Goal: Find specific fact: Find contact information

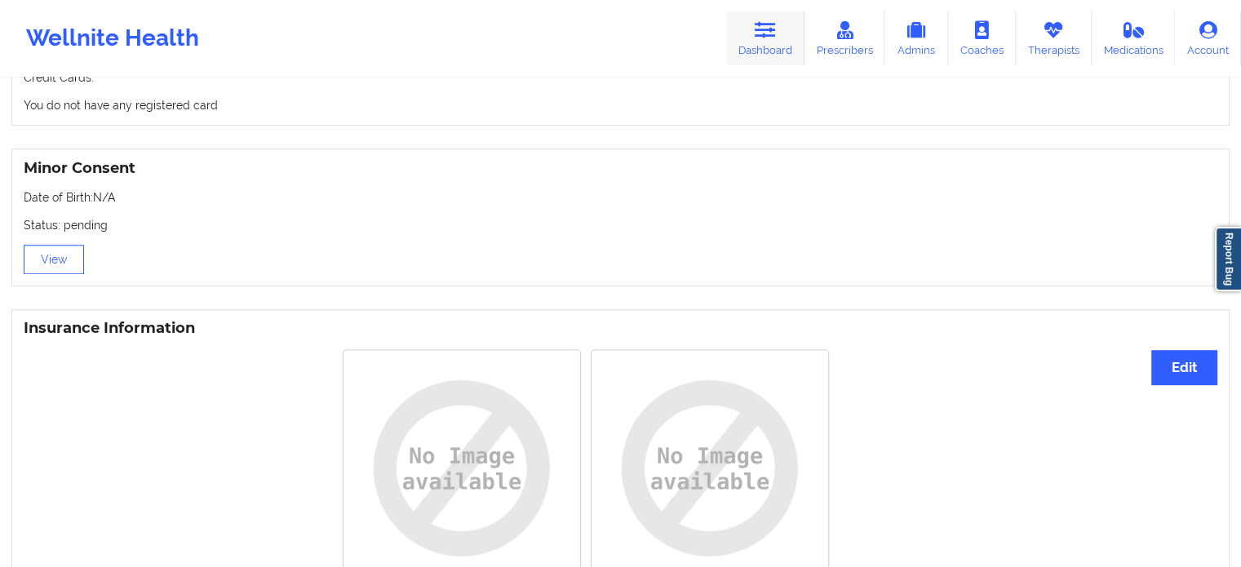
click at [774, 38] on icon at bounding box center [765, 30] width 21 height 18
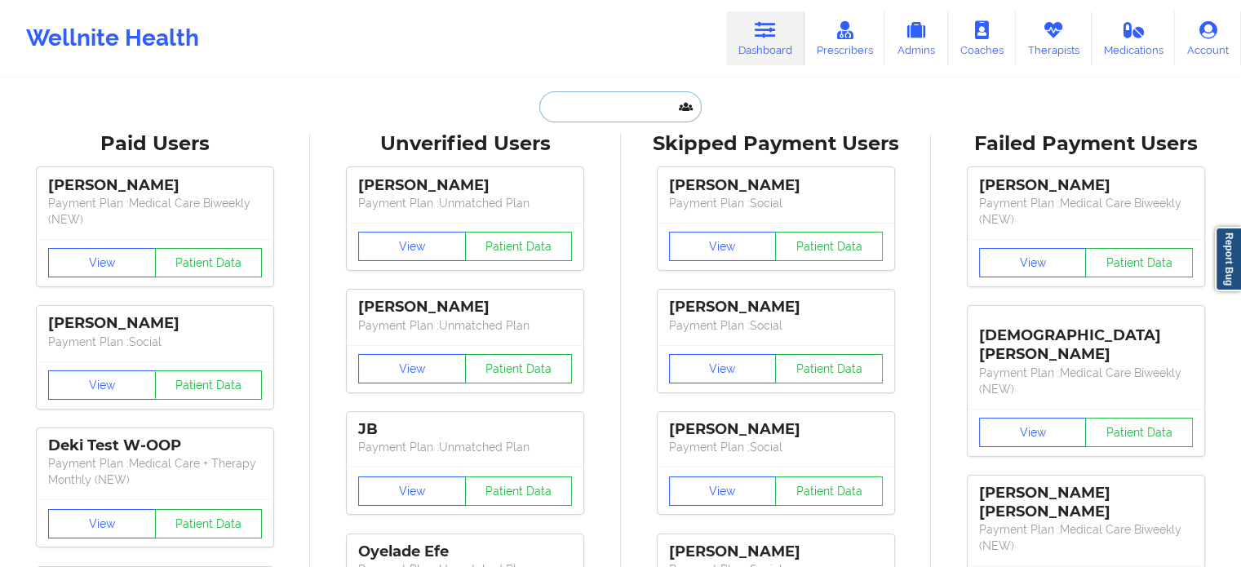
click at [632, 109] on input "text" at bounding box center [620, 106] width 162 height 31
paste input "[EMAIL_ADDRESS][DOMAIN_NAME]"
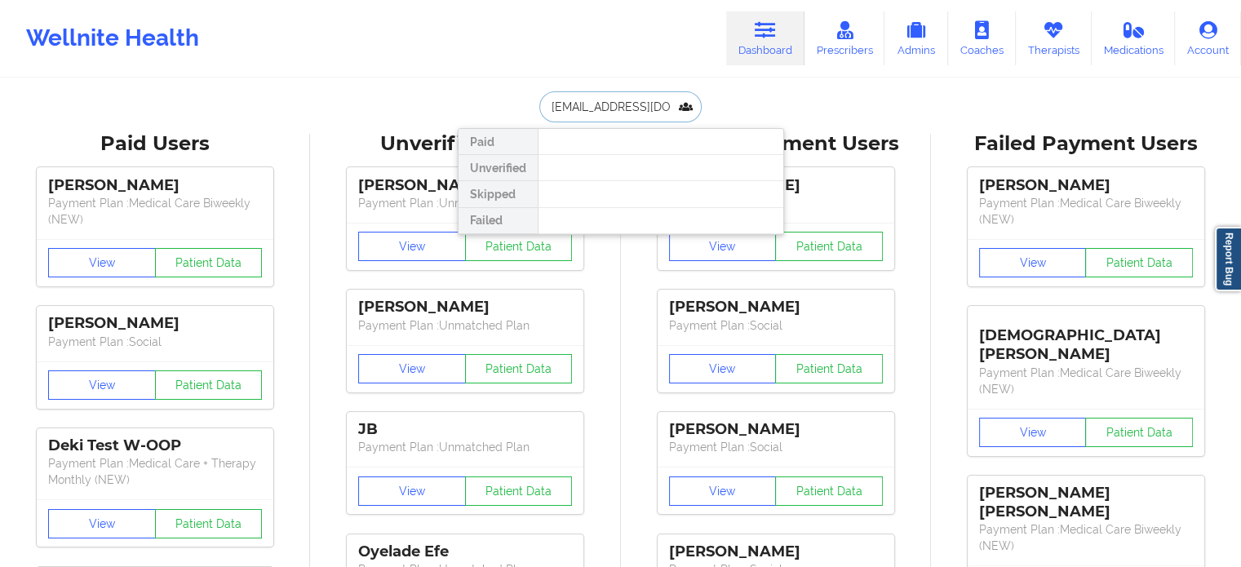
drag, startPoint x: 673, startPoint y: 109, endPoint x: 369, endPoint y: 92, distance: 304.8
type input "[PERSON_NAME]"
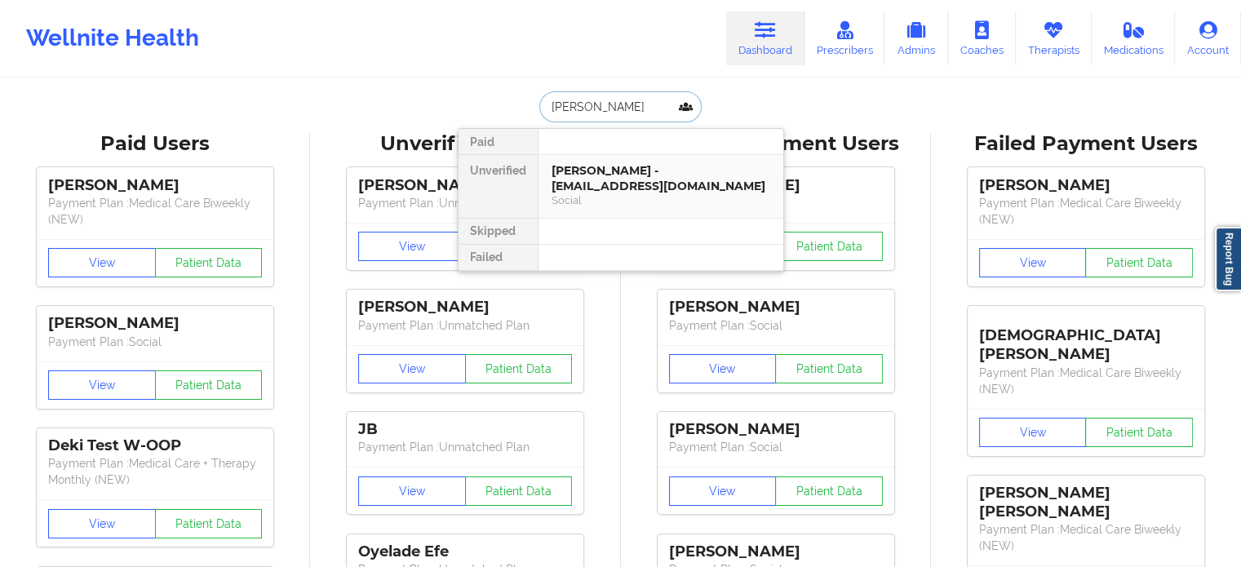
click at [594, 197] on div "Social" at bounding box center [661, 200] width 219 height 14
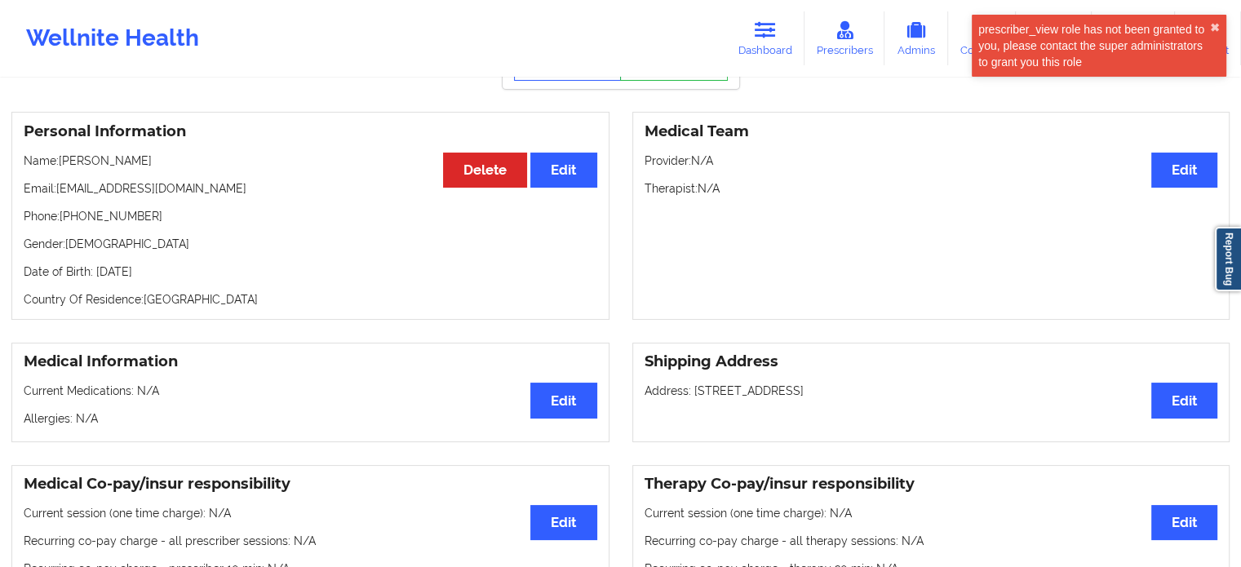
scroll to position [82, 0]
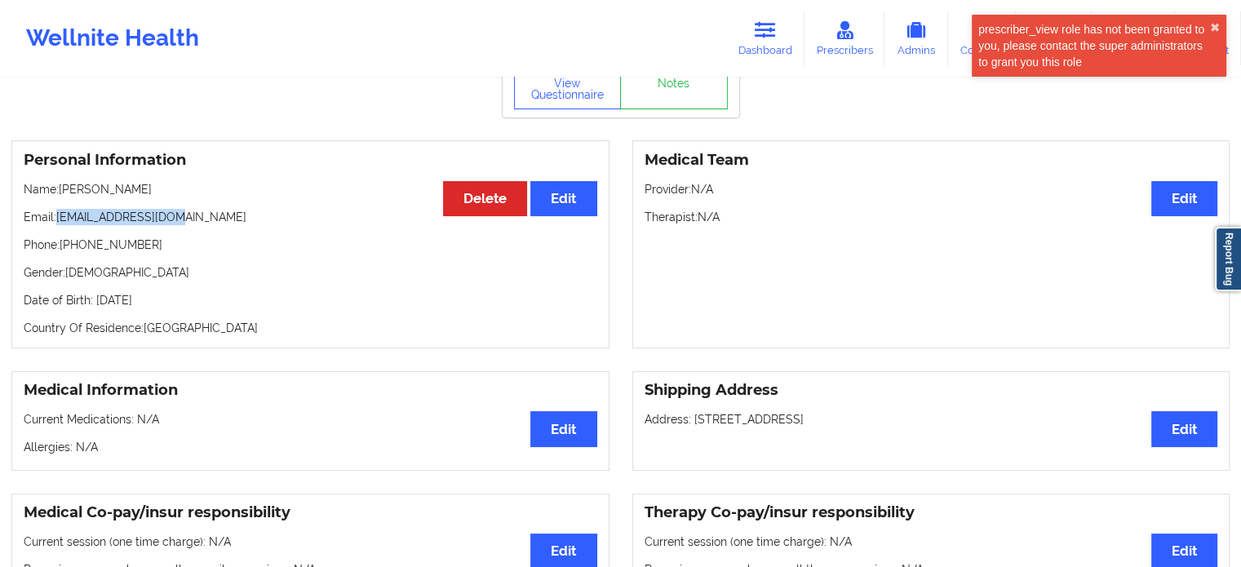
drag, startPoint x: 156, startPoint y: 220, endPoint x: 56, endPoint y: 214, distance: 99.8
click at [56, 214] on p "Email: [EMAIL_ADDRESS][DOMAIN_NAME]" at bounding box center [311, 217] width 574 height 16
copy p "[EMAIL_ADDRESS][DOMAIN_NAME]"
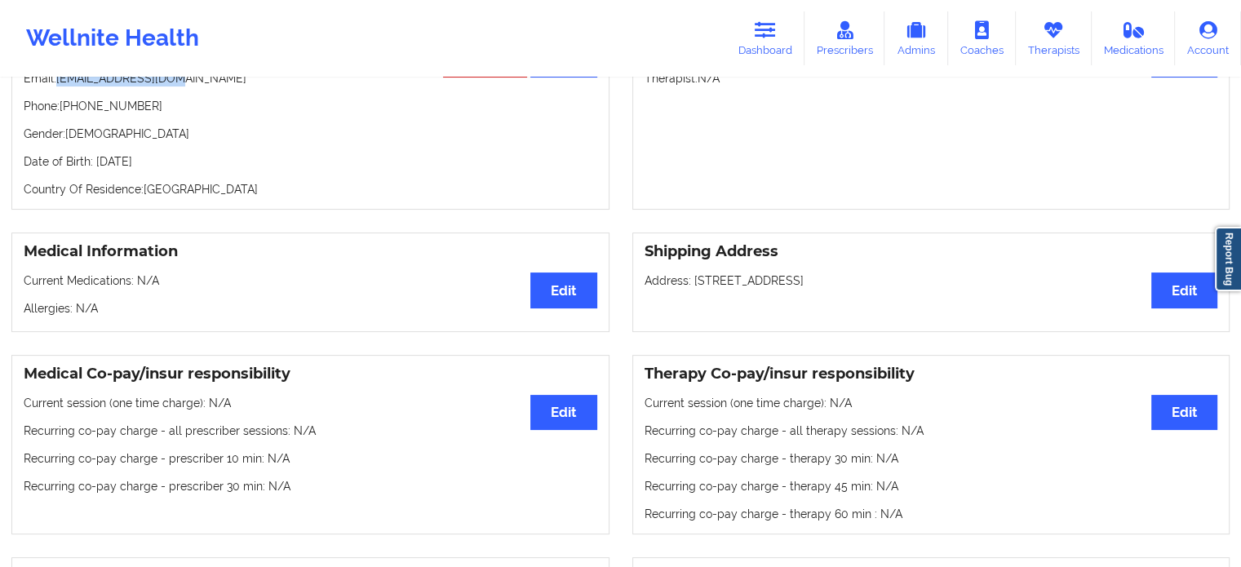
scroll to position [245, 0]
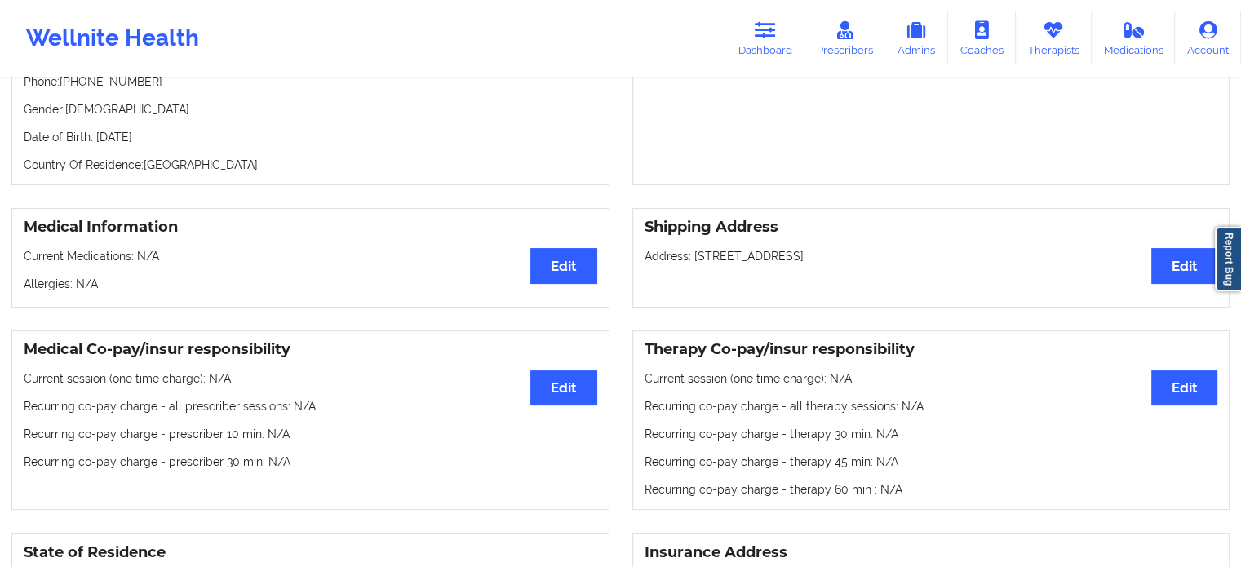
drag, startPoint x: 529, startPoint y: 0, endPoint x: 566, endPoint y: 37, distance: 52.5
click at [564, 55] on div "Wellnite Health Dashboard Prescribers Admins Coaches Therapists Medications Acc…" at bounding box center [620, 38] width 1241 height 65
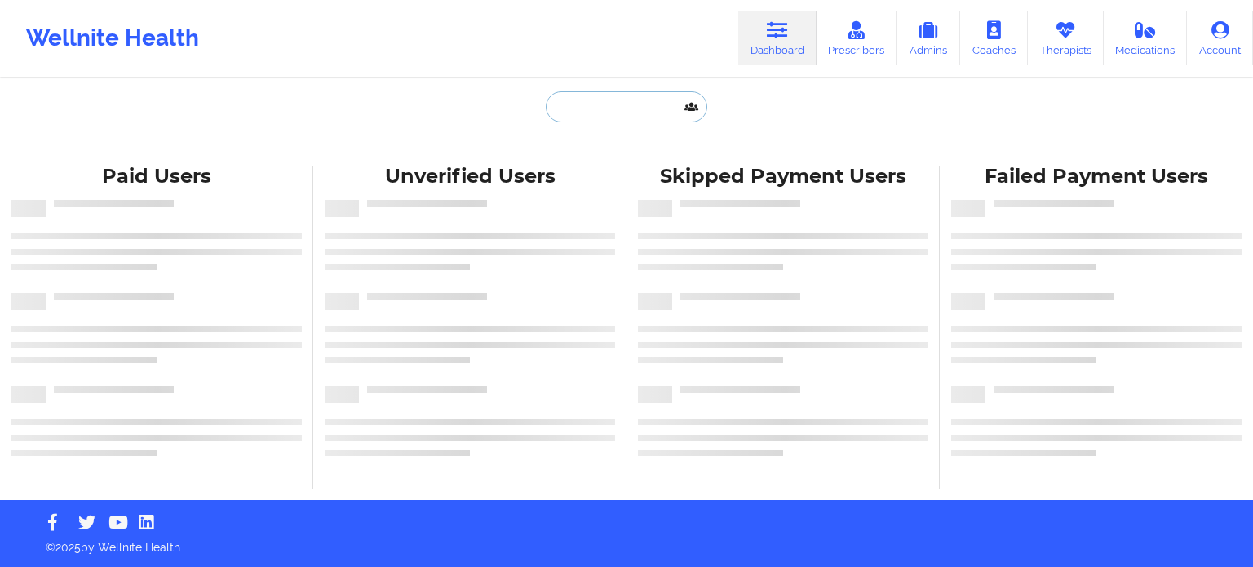
click at [580, 109] on input "text" at bounding box center [627, 106] width 162 height 31
paste input "[PERSON_NAME]"
type input "[PERSON_NAME]"
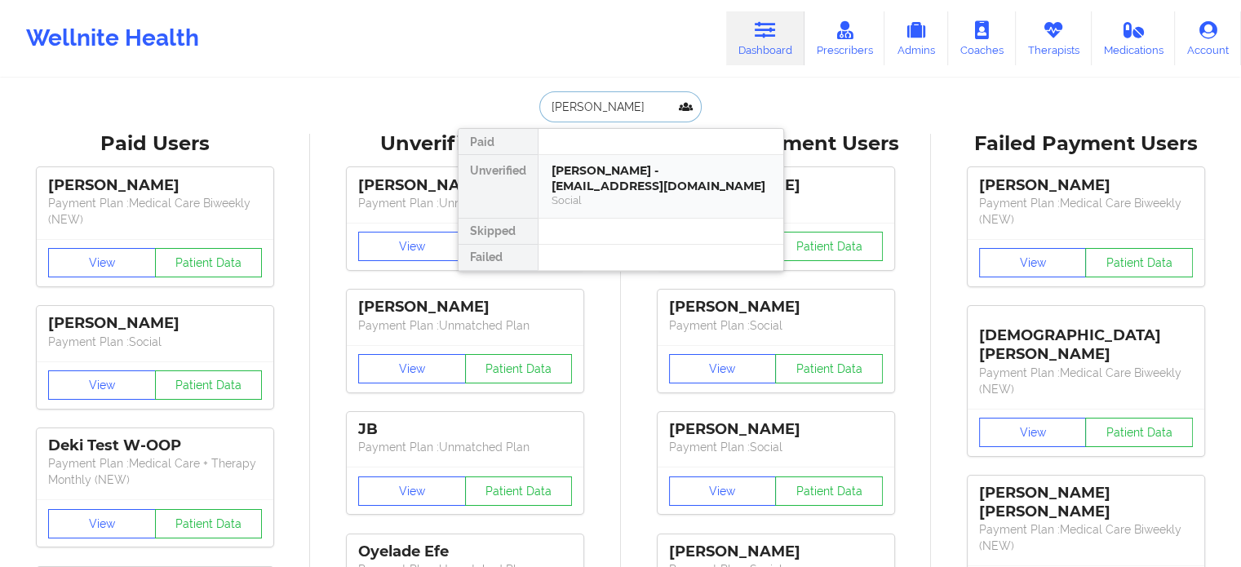
click at [682, 182] on div "[PERSON_NAME] - [EMAIL_ADDRESS][DOMAIN_NAME]" at bounding box center [661, 178] width 219 height 30
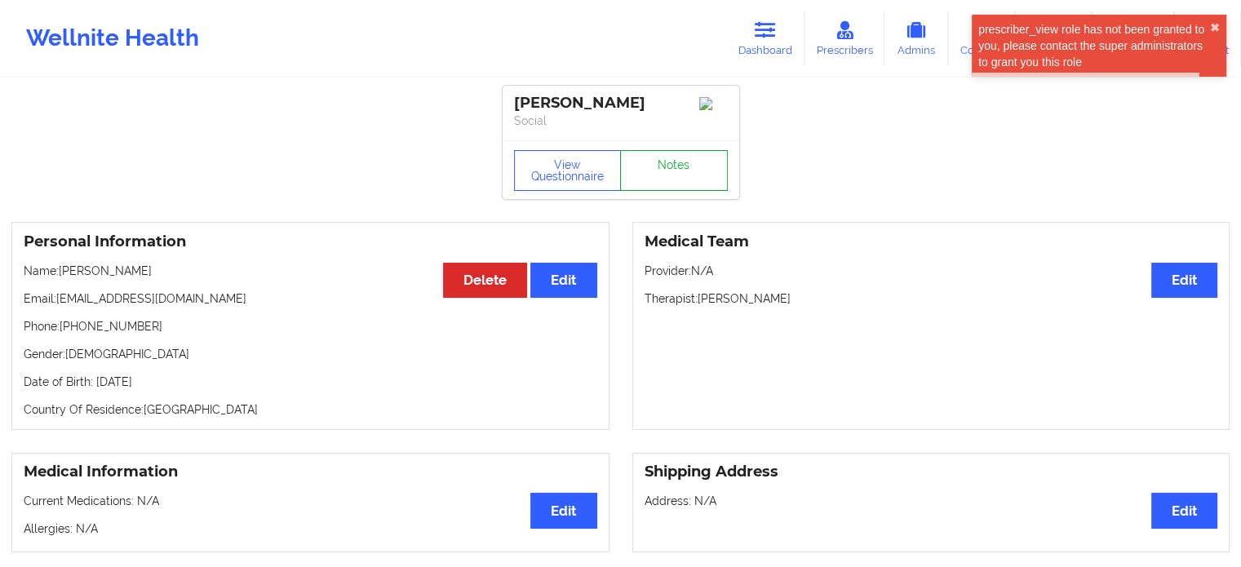
click at [669, 173] on link "Notes" at bounding box center [674, 170] width 108 height 41
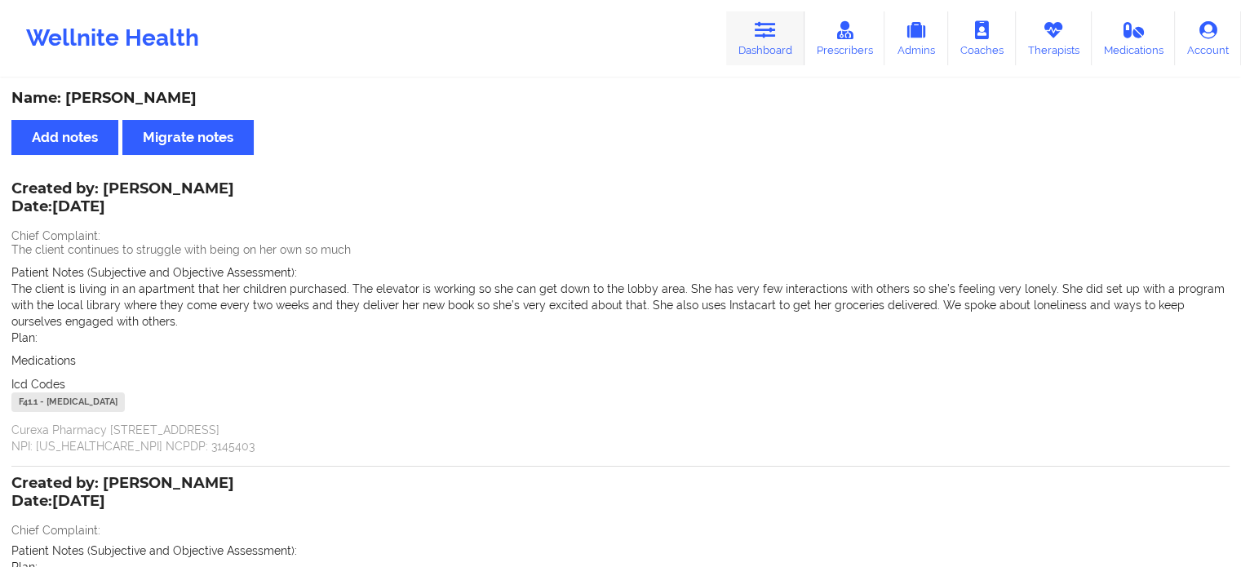
click at [774, 33] on icon at bounding box center [765, 30] width 21 height 18
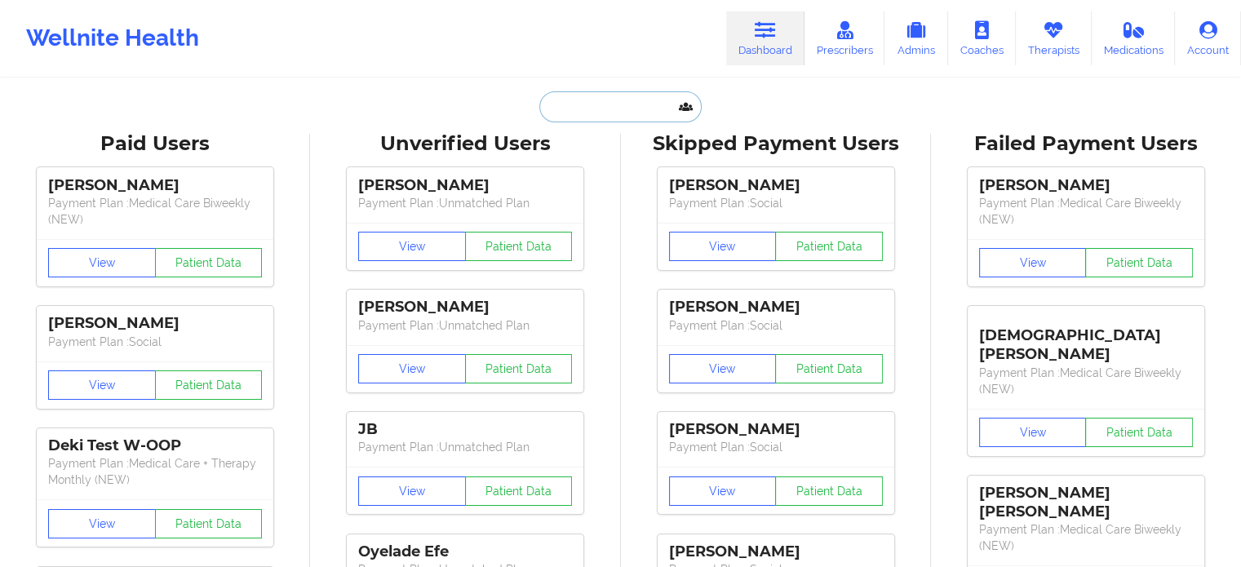
click at [615, 107] on input "text" at bounding box center [620, 106] width 162 height 31
paste input "Bridgett Park"
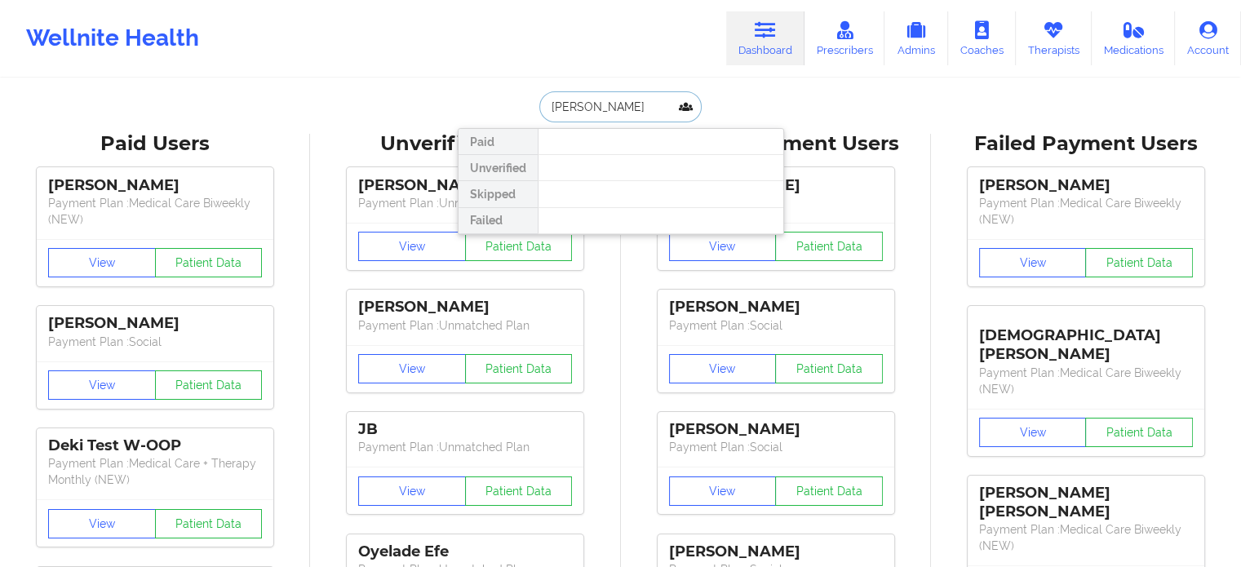
click at [567, 110] on input "Bridgett Park" at bounding box center [620, 106] width 162 height 31
type input "Brigett Park"
drag, startPoint x: 643, startPoint y: 106, endPoint x: 452, endPoint y: 88, distance: 191.8
click at [462, 91] on div "Brigett Park Paid Unverified Skipped Failed" at bounding box center [621, 106] width 326 height 31
type input "park"
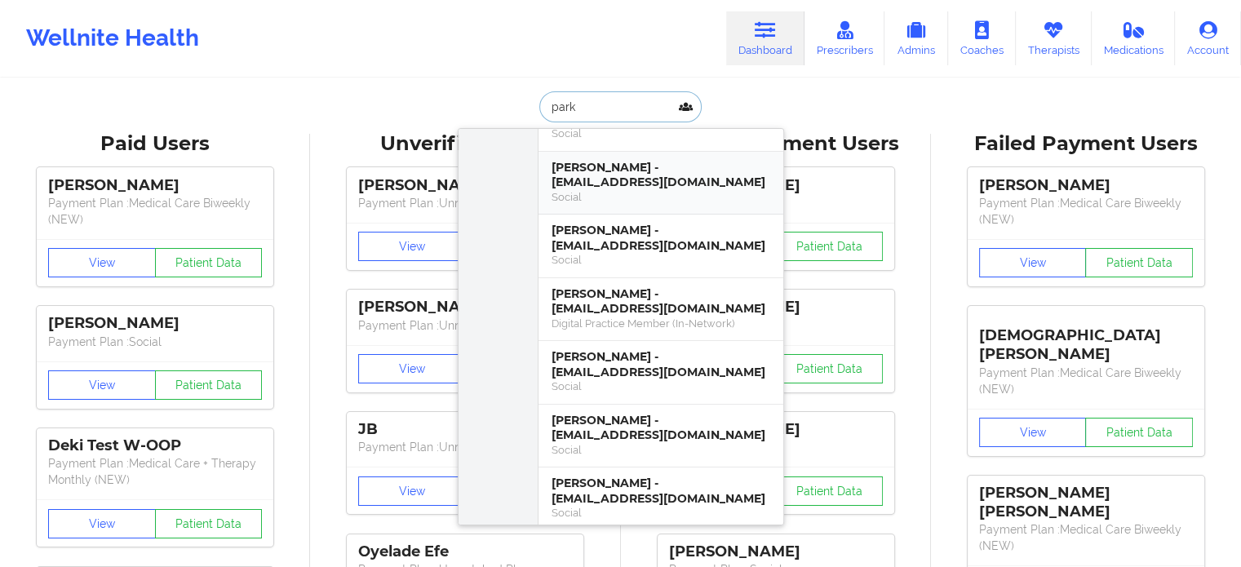
scroll to position [245, 0]
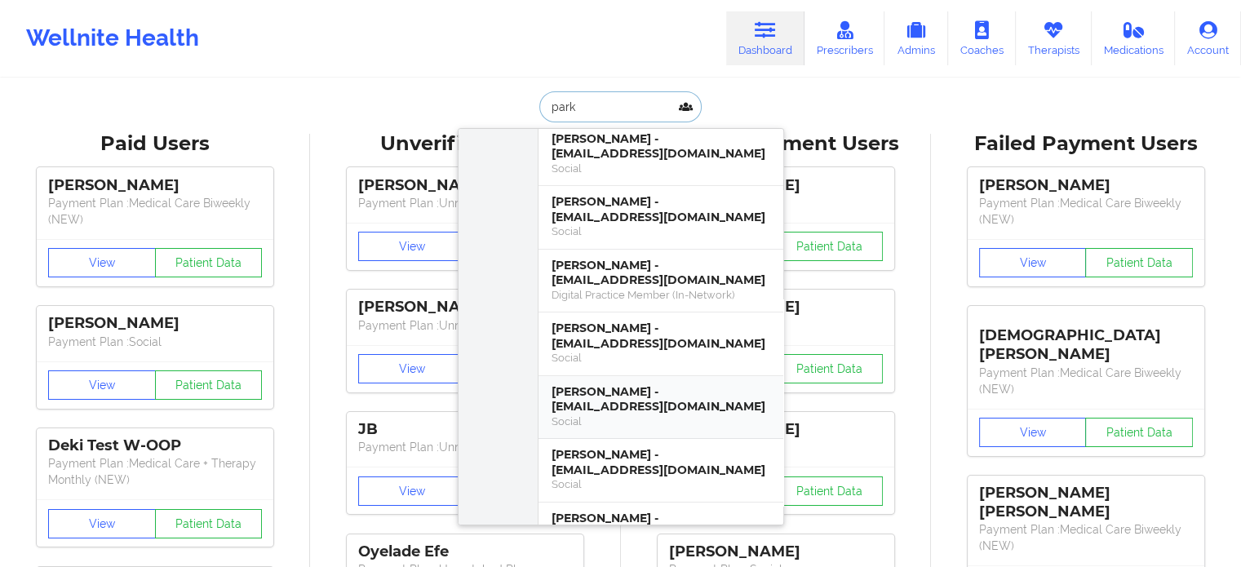
click at [633, 405] on div "BRIDGET PARK - londonbridge.park@gmail.com" at bounding box center [661, 399] width 219 height 30
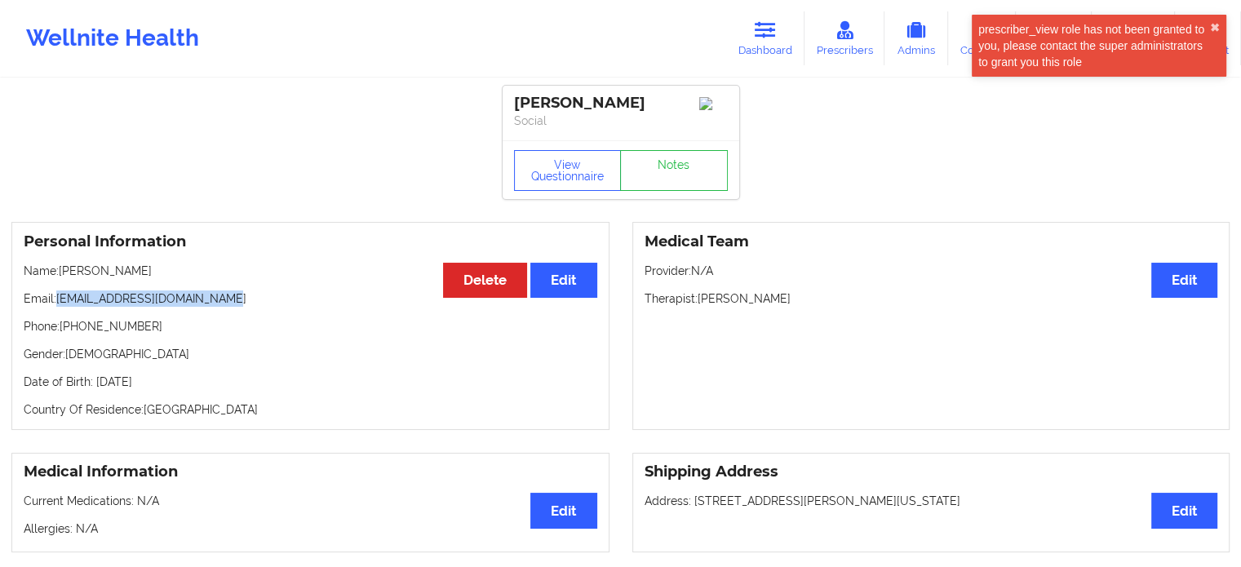
drag, startPoint x: 221, startPoint y: 311, endPoint x: 58, endPoint y: 308, distance: 163.2
click at [58, 307] on p "Email: londonbridge.park@gmail.com" at bounding box center [311, 298] width 574 height 16
copy p "londonbridge.park@gmail.com"
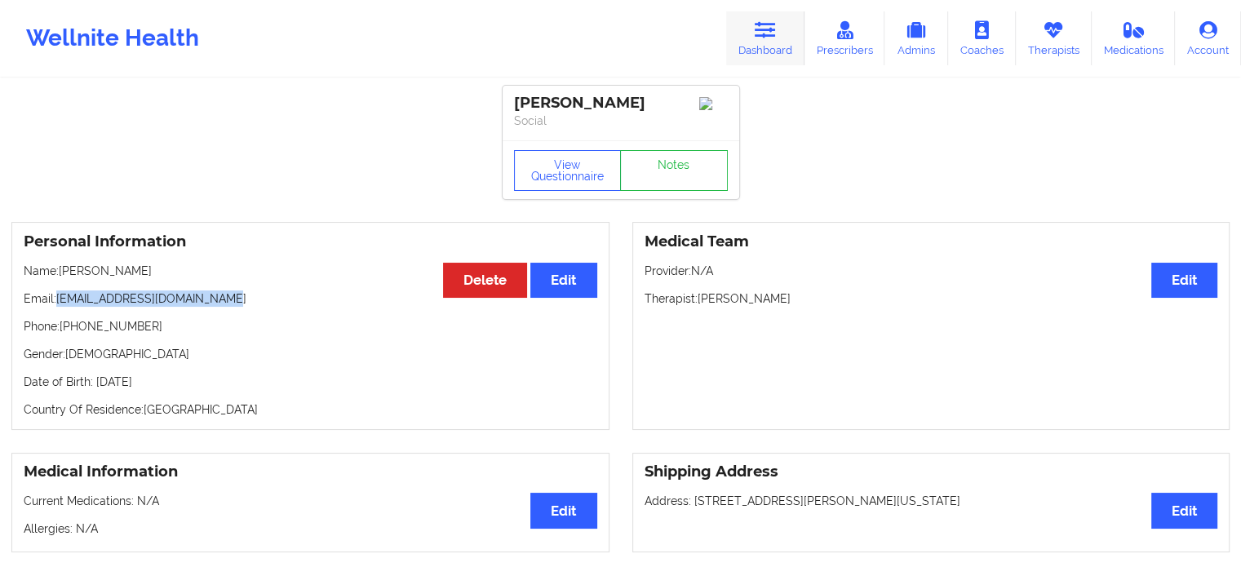
click at [770, 48] on link "Dashboard" at bounding box center [765, 38] width 78 height 54
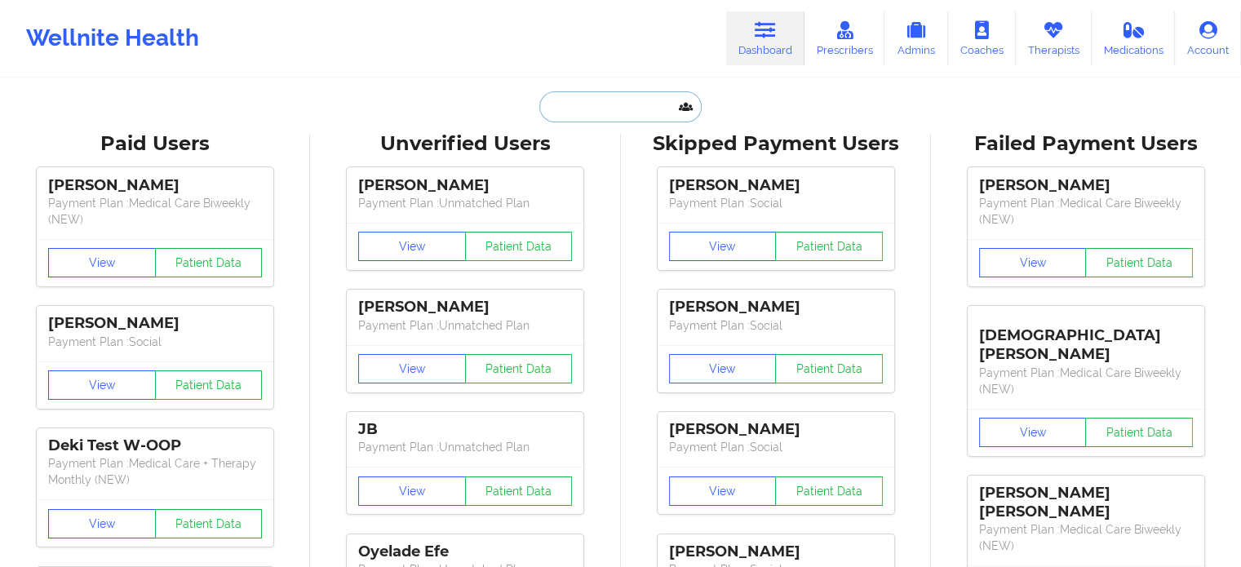
click at [614, 104] on input "text" at bounding box center [620, 106] width 162 height 31
paste input "Tamara Burrell"
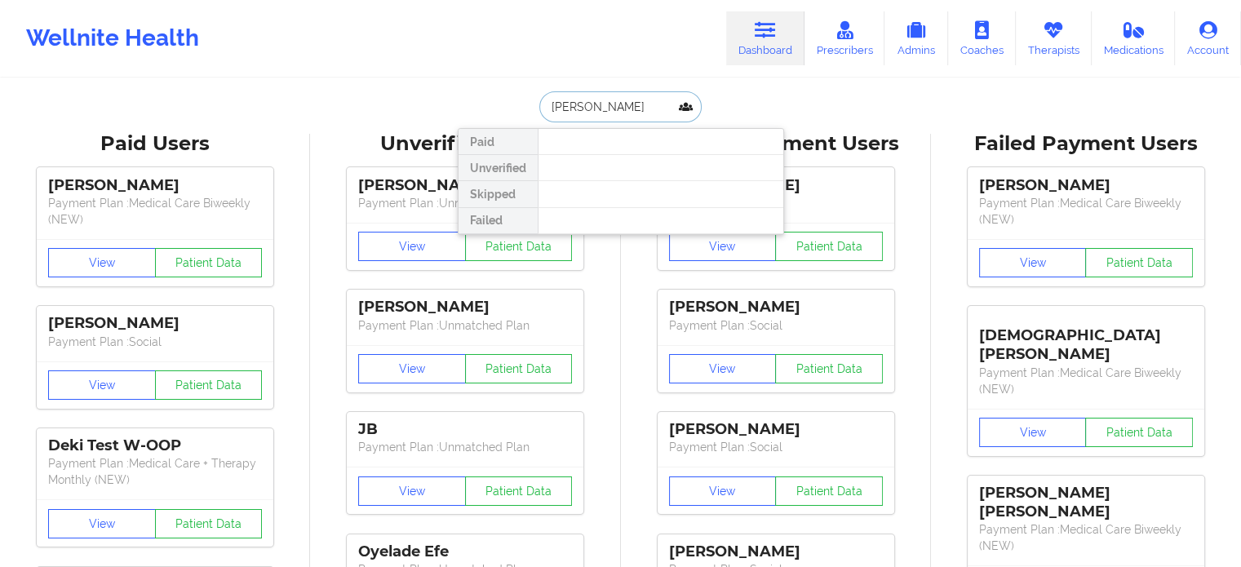
type input "Tamara Burrell"
